Goal: Browse casually

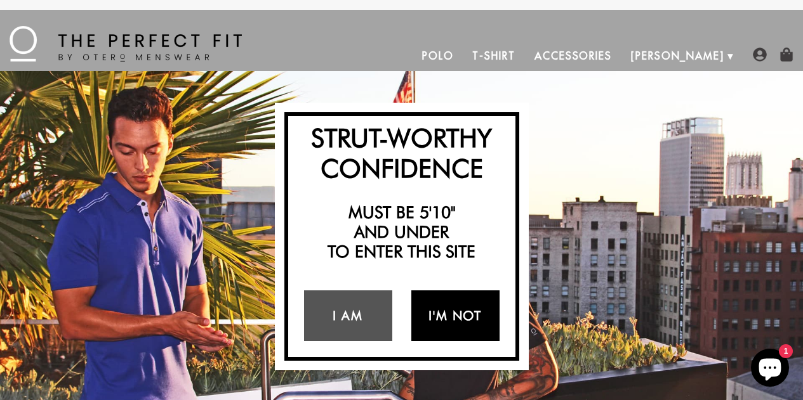
click at [439, 324] on link "I'm Not" at bounding box center [455, 316] width 88 height 51
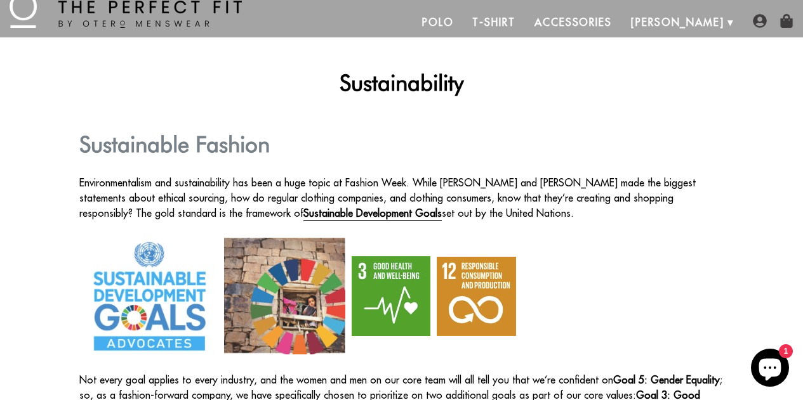
scroll to position [18, 0]
